Goal: Task Accomplishment & Management: Manage account settings

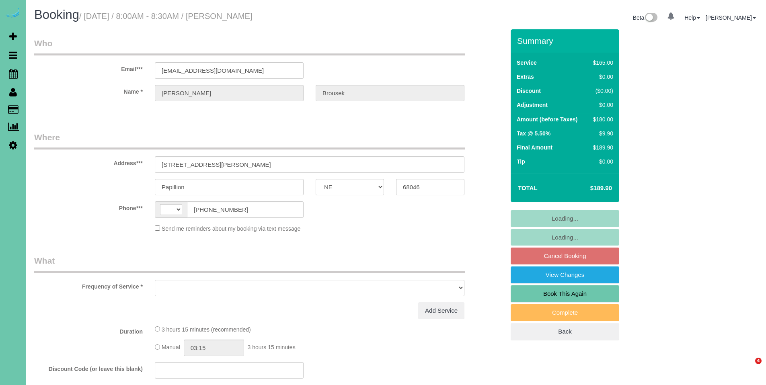
select select "NE"
select select "string:US"
select select "string:fspay-fdd9d0d7-b3e7-4de5-880b-9dad0694d4bc"
select select "object:617"
select select "number:36"
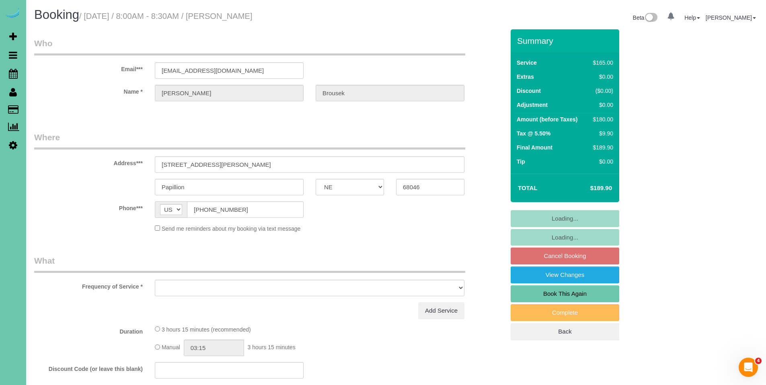
select select "number:41"
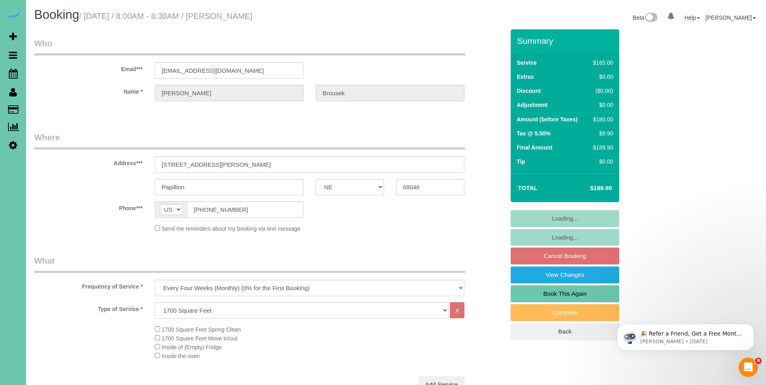
select select "object:899"
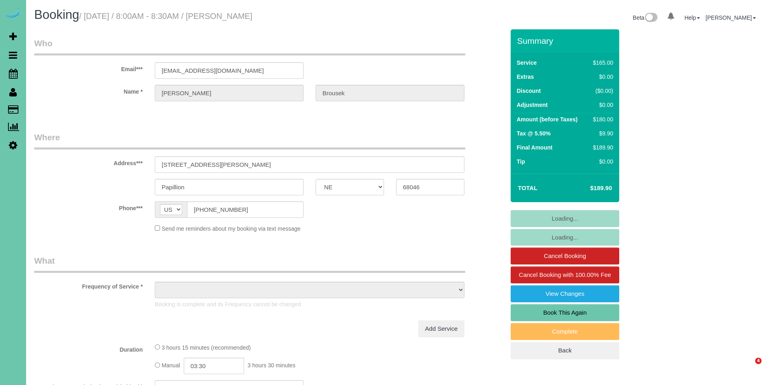
select select "NE"
select select "object:626"
select select "number:36"
select select "number:41"
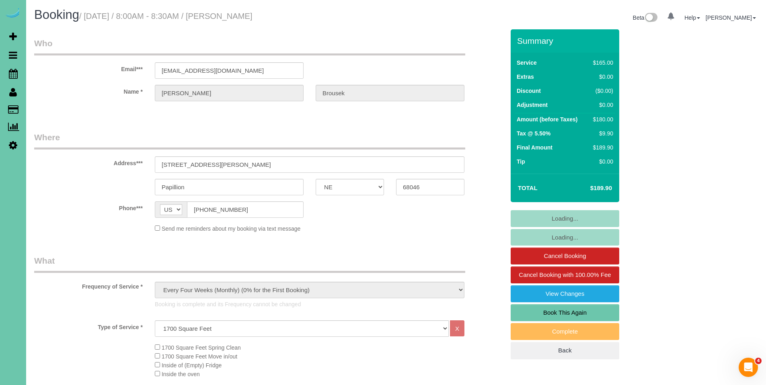
select select "string:fspay-fdd9d0d7-b3e7-4de5-880b-9dad0694d4bc"
select select "object:910"
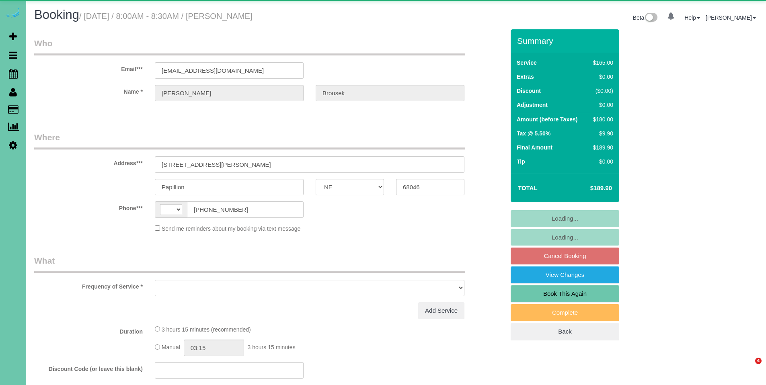
select select "NE"
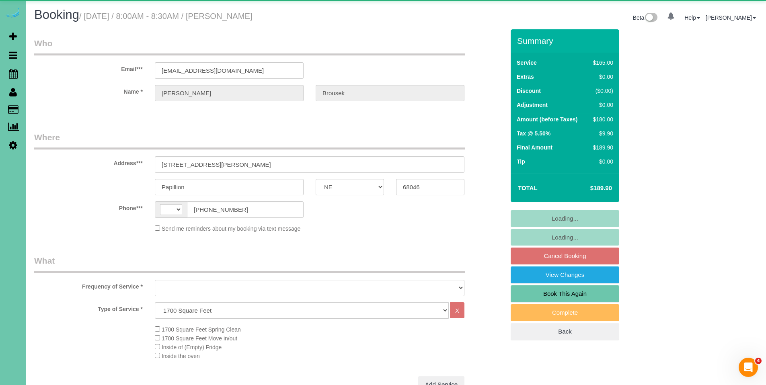
select select "string:[GEOGRAPHIC_DATA]"
select select "object:646"
select select "string:fspay-fdd9d0d7-b3e7-4de5-880b-9dad0694d4bc"
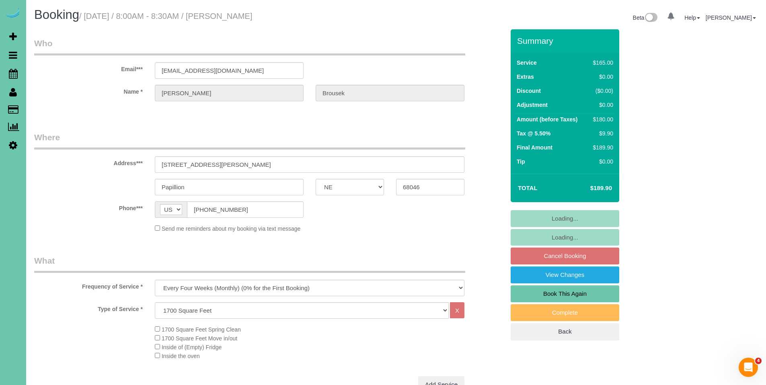
select select "object:708"
select select "number:36"
select select "number:41"
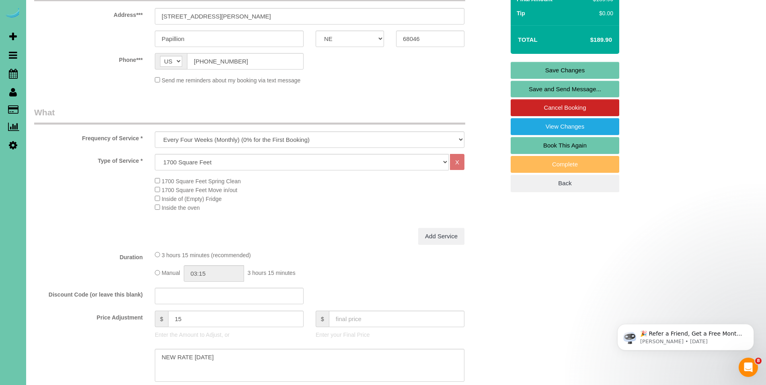
scroll to position [169, 0]
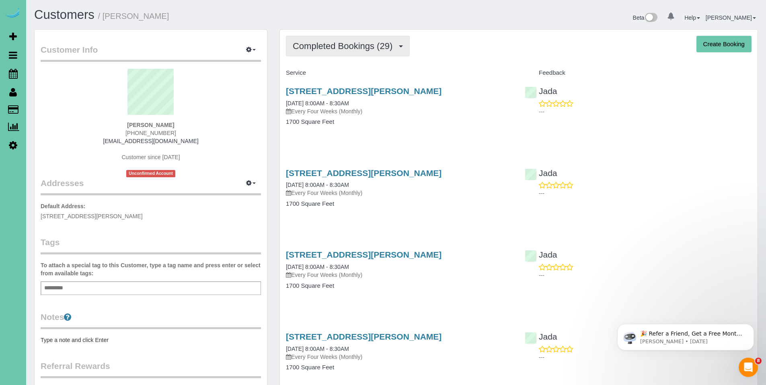
click at [349, 52] on button "Completed Bookings (29)" at bounding box center [348, 46] width 124 height 21
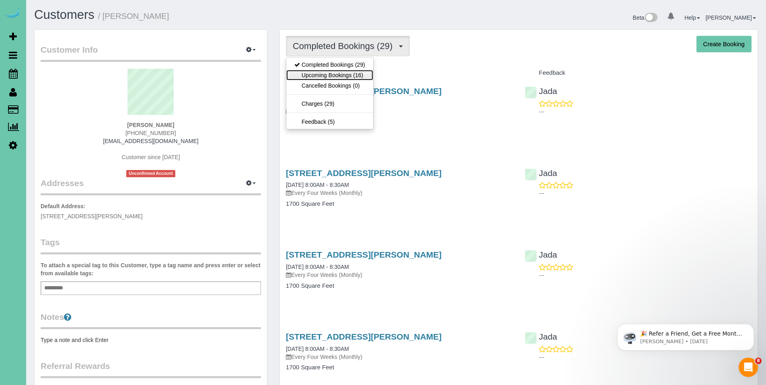
click at [324, 75] on link "Upcoming Bookings (16)" at bounding box center [329, 75] width 87 height 10
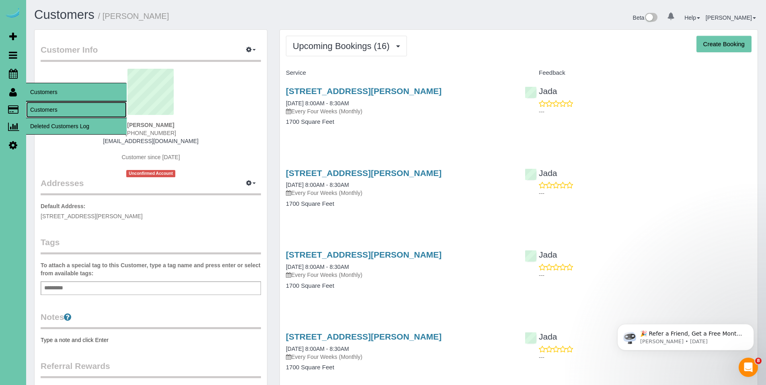
click at [52, 111] on link "Customers" at bounding box center [76, 110] width 101 height 16
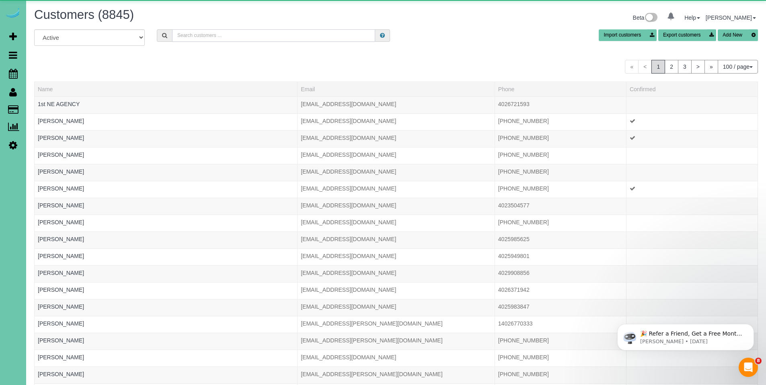
click at [213, 35] on input "text" at bounding box center [273, 35] width 203 height 12
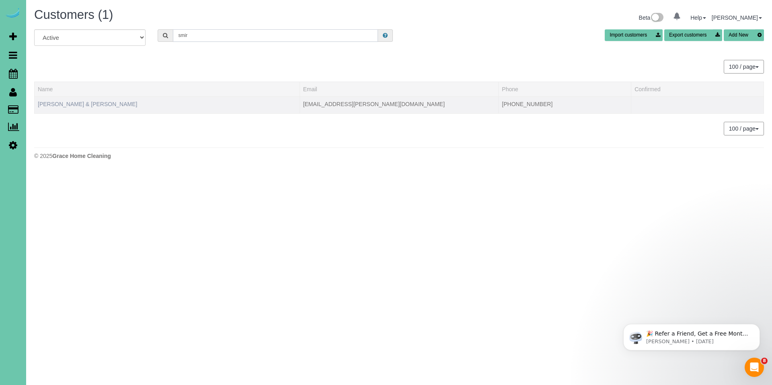
type input "smir"
click at [80, 103] on link "[PERSON_NAME] & [PERSON_NAME]" at bounding box center [87, 104] width 99 height 6
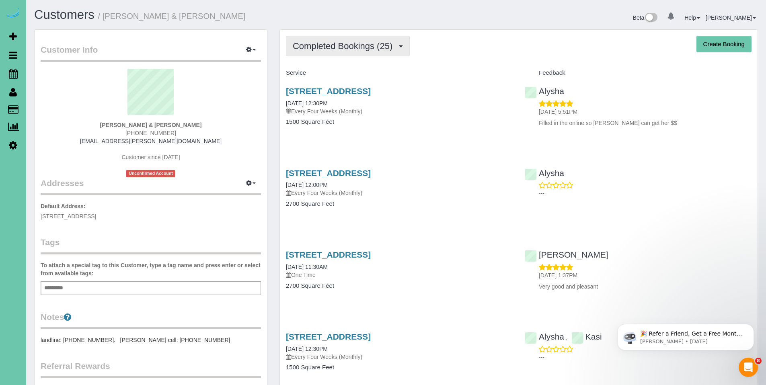
click at [345, 51] on button "Completed Bookings (25)" at bounding box center [348, 46] width 124 height 21
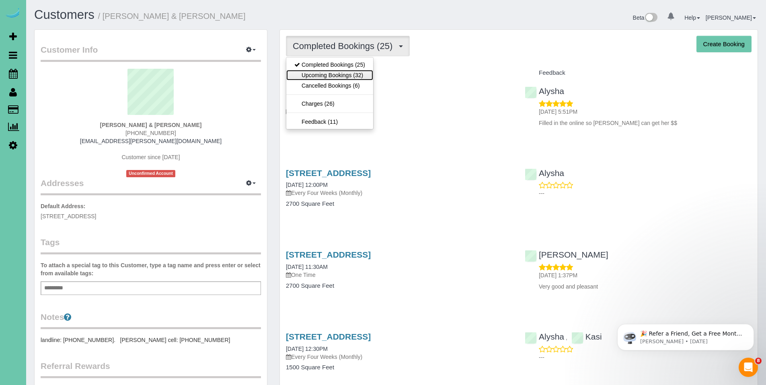
click at [340, 74] on link "Upcoming Bookings (32)" at bounding box center [329, 75] width 87 height 10
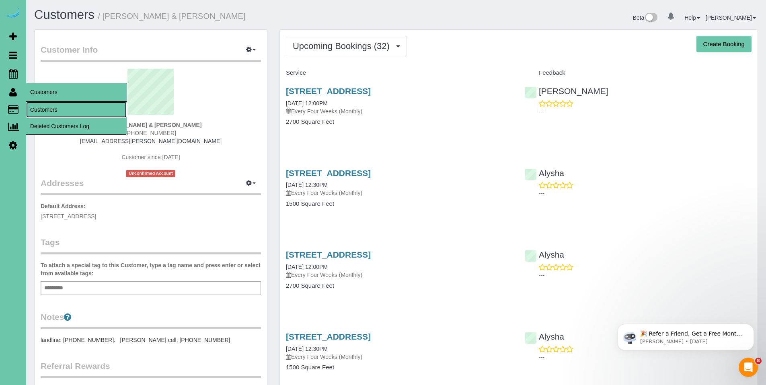
click at [44, 109] on link "Customers" at bounding box center [76, 110] width 101 height 16
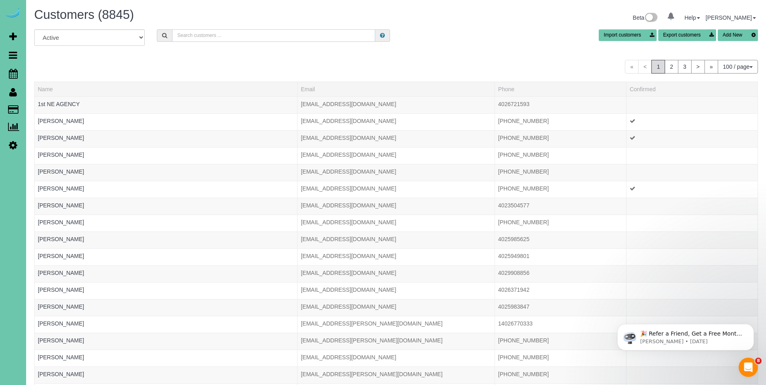
click at [264, 38] on input "text" at bounding box center [273, 35] width 203 height 12
type input "J"
type input "[PERSON_NAME]"
